Goal: Task Accomplishment & Management: Manage account settings

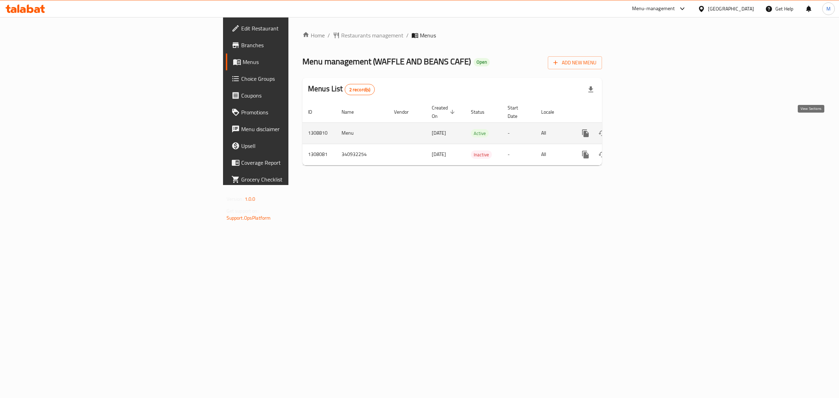
click at [640, 130] on icon "enhanced table" at bounding box center [635, 133] width 8 height 8
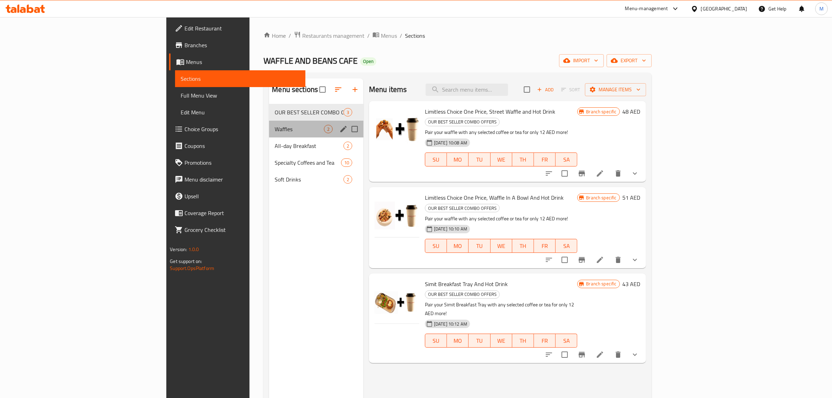
click at [269, 124] on div "Waffles 2" at bounding box center [316, 129] width 94 height 17
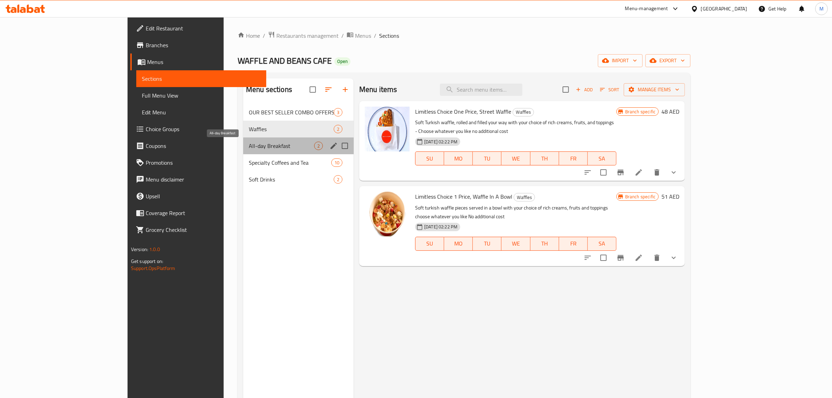
click at [249, 144] on span "All-day Breakfast" at bounding box center [281, 146] width 65 height 8
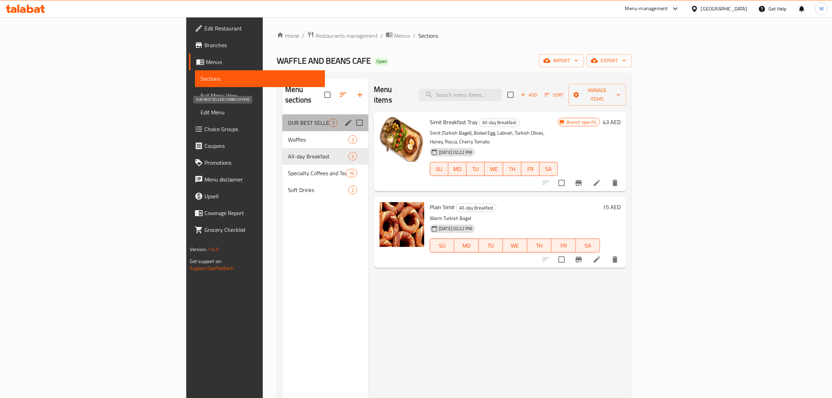
click at [288, 118] on span "OUR BEST SELLER COMBO OFFERS" at bounding box center [308, 122] width 41 height 8
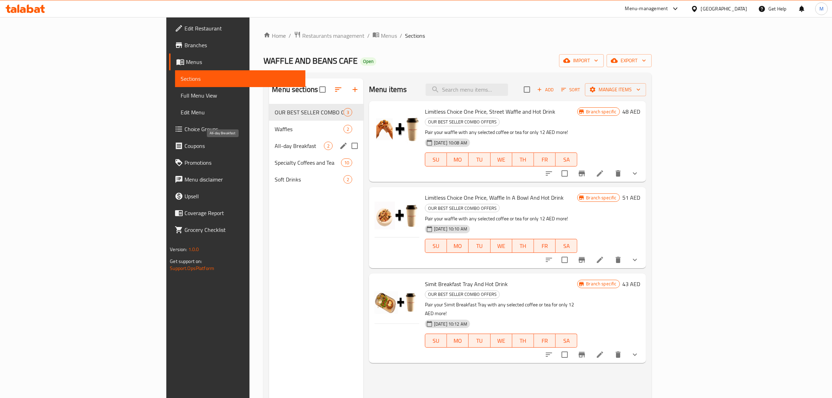
click at [275, 144] on span "All-day Breakfast" at bounding box center [299, 146] width 49 height 8
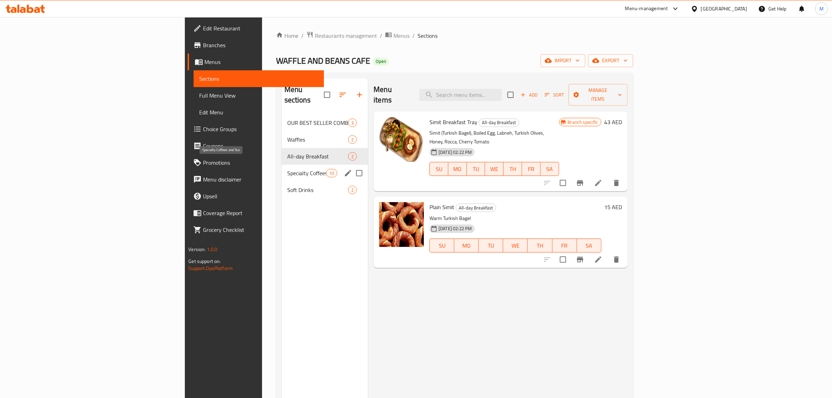
click at [287, 169] on span "Specialty Coffees and Tea" at bounding box center [306, 173] width 39 height 8
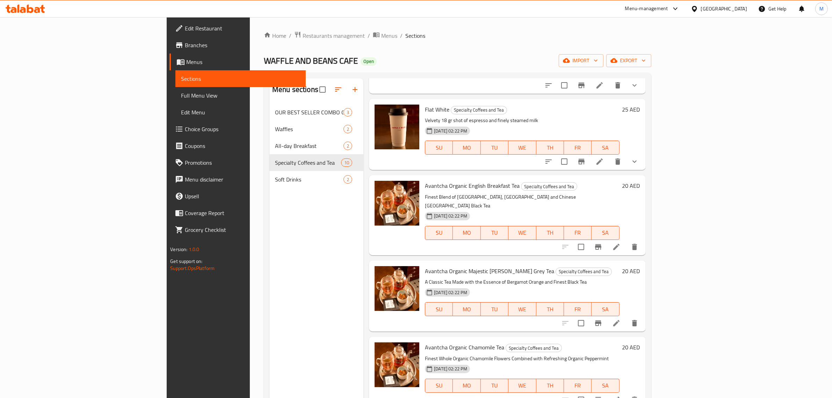
scroll to position [383, 0]
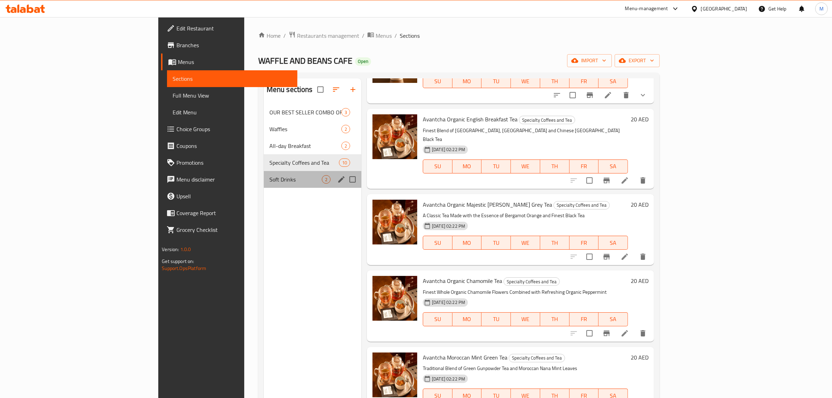
click at [264, 175] on div "Soft Drinks 2" at bounding box center [312, 179] width 97 height 17
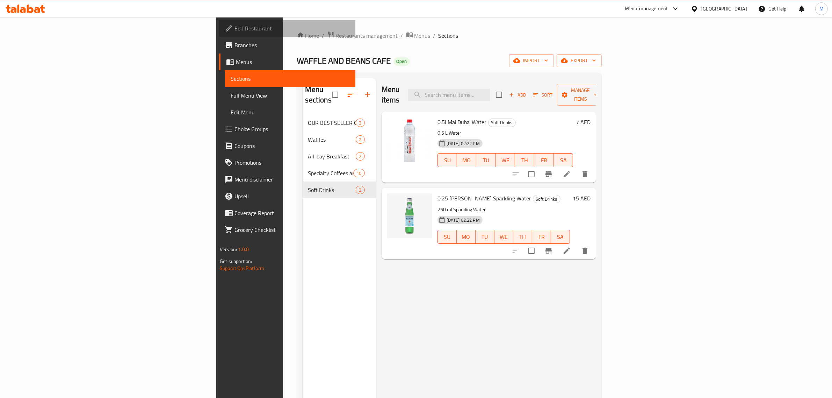
click at [234, 32] on span "Edit Restaurant" at bounding box center [291, 28] width 115 height 8
